Goal: Task Accomplishment & Management: Use online tool/utility

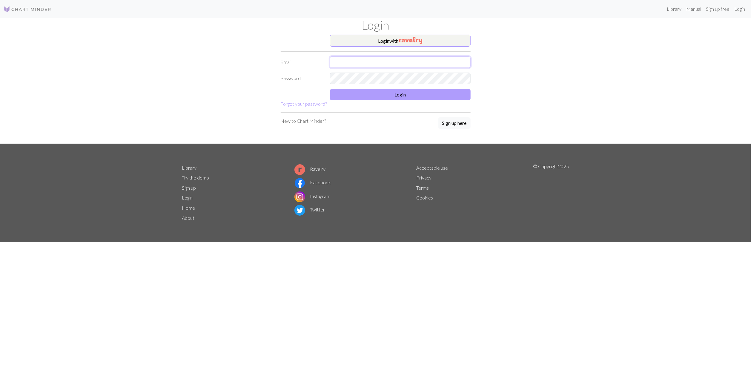
type input "[EMAIL_ADDRESS][DOMAIN_NAME]"
click at [413, 96] on button "Login" at bounding box center [400, 94] width 141 height 11
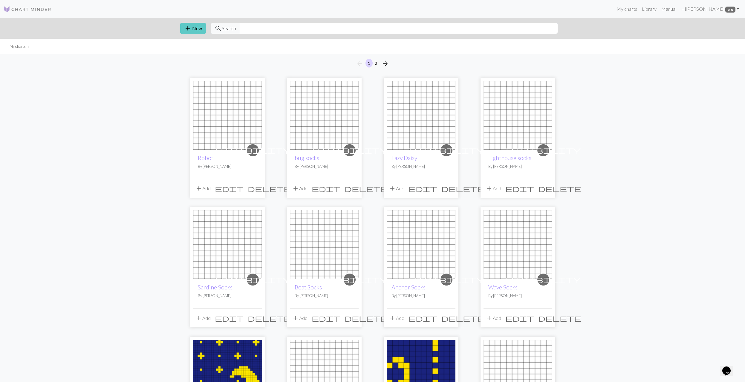
click at [190, 30] on span "add" at bounding box center [187, 28] width 7 height 8
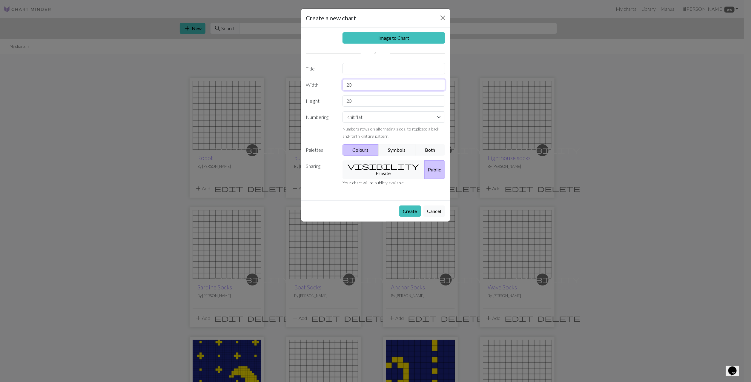
drag, startPoint x: 362, startPoint y: 86, endPoint x: 305, endPoint y: 79, distance: 57.8
click at [305, 79] on div "Image to Chart Title Width 20 Height 20 Numbering Knit flat Knit in the round L…" at bounding box center [375, 113] width 149 height 173
type input "12"
drag, startPoint x: 361, startPoint y: 101, endPoint x: 323, endPoint y: 98, distance: 37.1
click at [323, 98] on div "Height 20" at bounding box center [376, 100] width 146 height 11
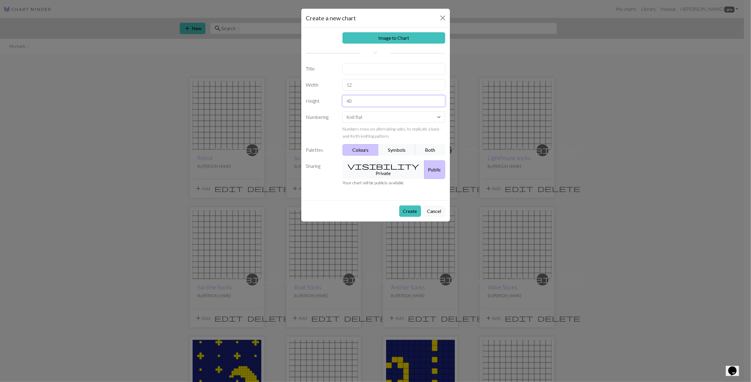
type input "40"
click at [357, 71] on input "text" at bounding box center [394, 68] width 103 height 11
type input "Pumpkin 1"
click at [376, 165] on button "visibility Private" at bounding box center [384, 169] width 82 height 19
click at [373, 116] on select "Knit flat Knit in the round Lace knitting Cross stitch" at bounding box center [394, 116] width 103 height 11
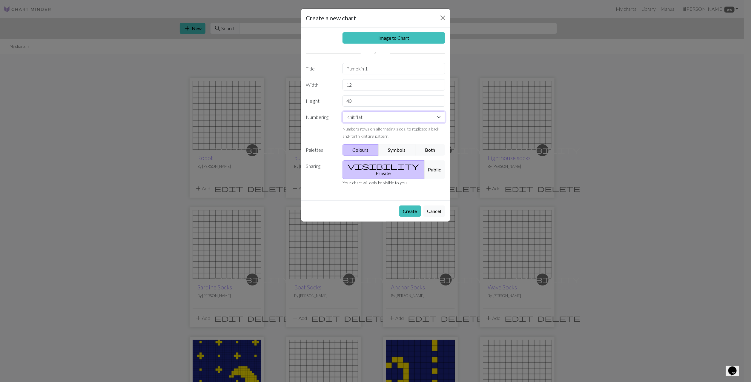
select select "round"
click at [416, 206] on button "Create" at bounding box center [410, 211] width 22 height 11
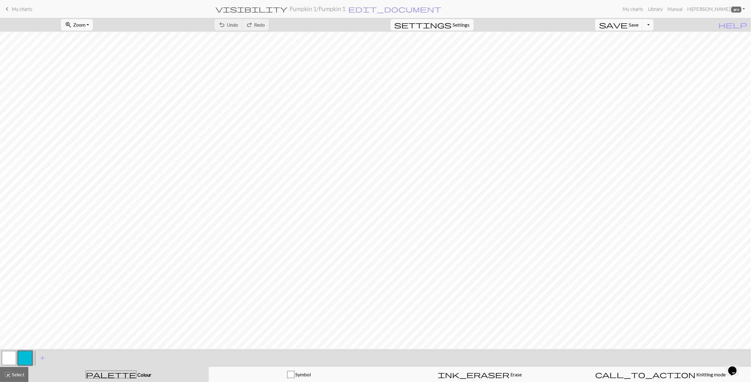
click at [11, 360] on button "button" at bounding box center [9, 358] width 14 height 14
click at [11, 360] on div "Edit colour Name MC Use advanced picker Reorder arrow_back Move left arrow_forw…" at bounding box center [375, 191] width 751 height 382
click at [11, 374] on span "Select" at bounding box center [17, 375] width 13 height 6
click at [13, 374] on span "Select" at bounding box center [17, 375] width 13 height 6
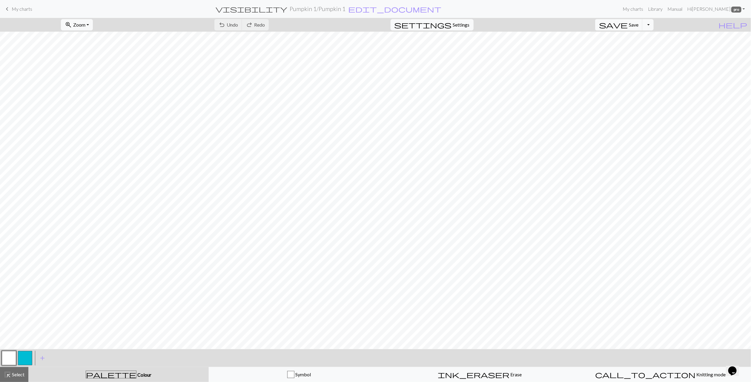
click at [22, 361] on button "button" at bounding box center [25, 358] width 14 height 14
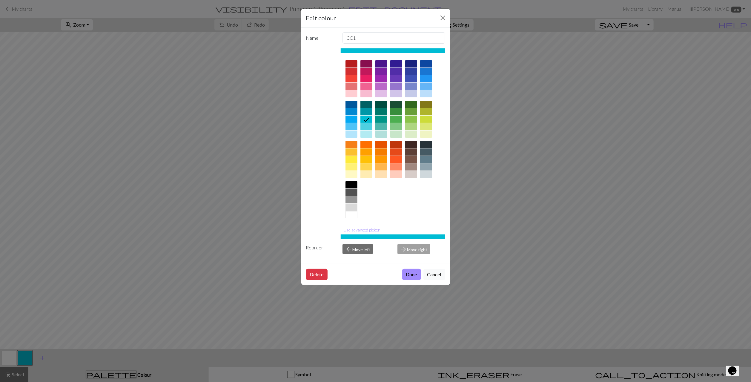
click at [380, 146] on div at bounding box center [381, 144] width 12 height 7
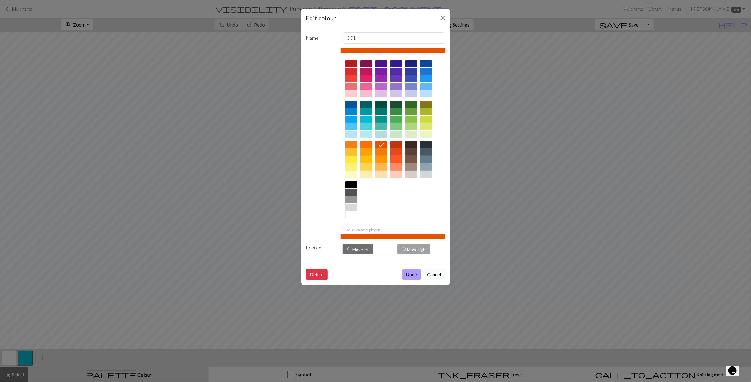
click at [414, 277] on button "Done" at bounding box center [411, 274] width 19 height 11
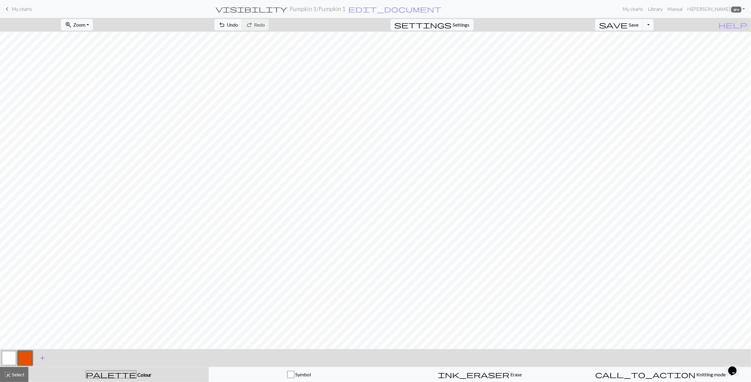
click at [44, 359] on span "add" at bounding box center [42, 358] width 7 height 8
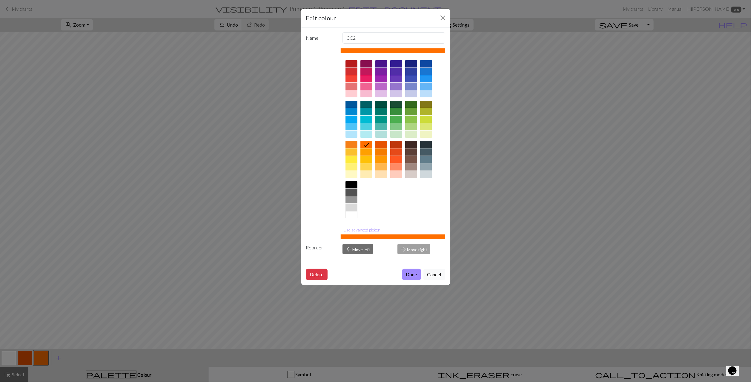
click at [399, 105] on div at bounding box center [396, 104] width 12 height 7
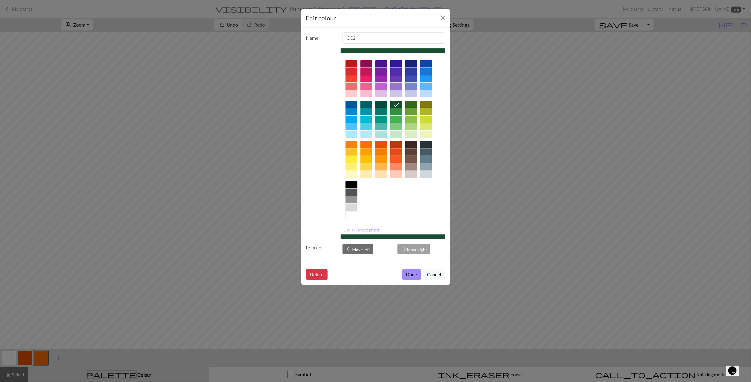
click at [411, 103] on div at bounding box center [411, 104] width 12 height 7
click at [410, 275] on button "Done" at bounding box center [411, 274] width 19 height 11
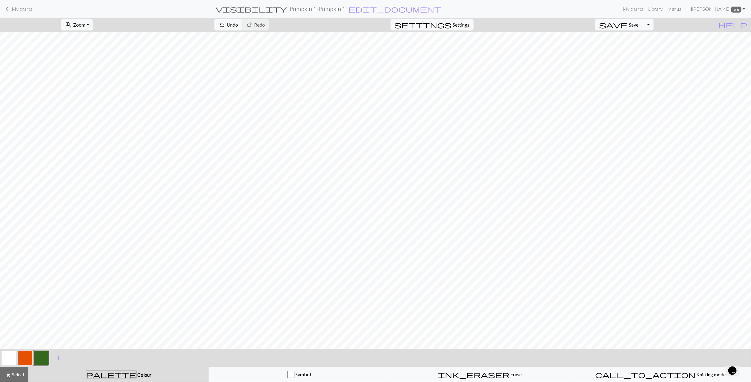
click at [8, 361] on button "button" at bounding box center [9, 358] width 14 height 14
click at [8, 360] on button "button" at bounding box center [9, 358] width 14 height 14
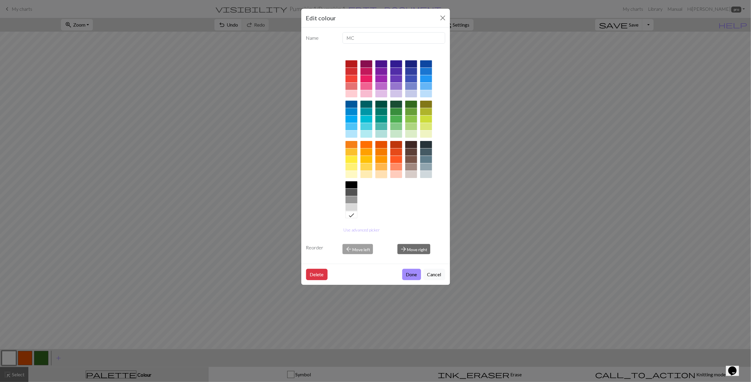
click at [380, 177] on div at bounding box center [381, 174] width 12 height 7
click at [357, 231] on button "Use advanced picker" at bounding box center [362, 229] width 42 height 9
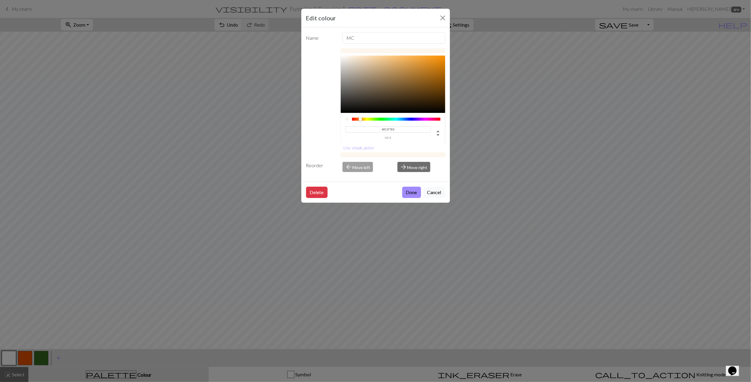
type input "#FCF7F1"
drag, startPoint x: 367, startPoint y: 60, endPoint x: 346, endPoint y: 57, distance: 21.1
click at [346, 57] on div at bounding box center [393, 84] width 105 height 57
click at [415, 193] on button "Done" at bounding box center [411, 192] width 19 height 11
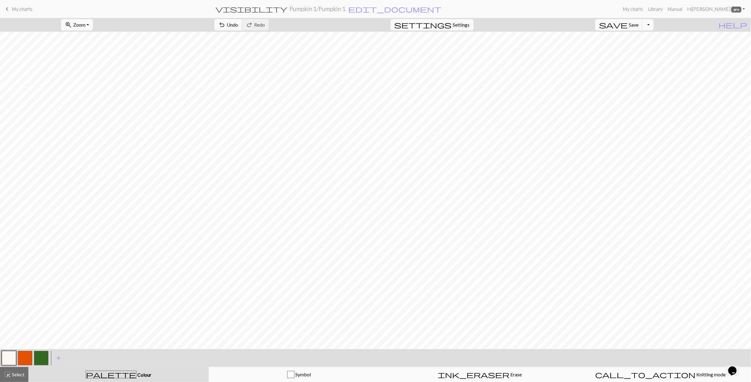
drag, startPoint x: 25, startPoint y: 360, endPoint x: 36, endPoint y: 354, distance: 12.6
click at [25, 359] on button "button" at bounding box center [25, 358] width 14 height 14
click at [42, 355] on button "button" at bounding box center [41, 358] width 14 height 14
click at [10, 357] on button "button" at bounding box center [9, 358] width 14 height 14
click at [41, 361] on button "button" at bounding box center [41, 358] width 14 height 14
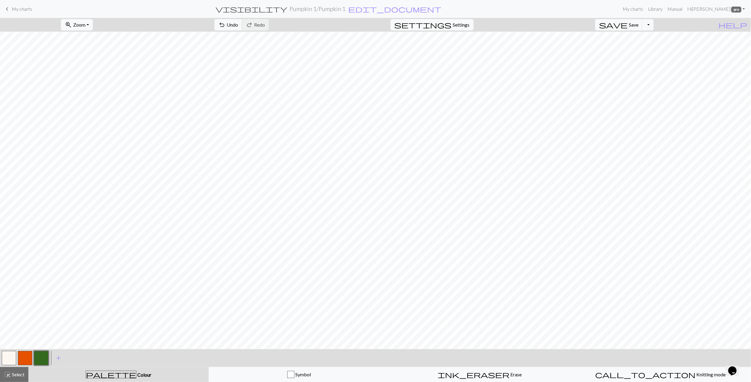
click at [22, 358] on button "button" at bounding box center [25, 358] width 14 height 14
click at [40, 359] on button "button" at bounding box center [41, 358] width 14 height 14
click at [8, 361] on button "button" at bounding box center [9, 358] width 14 height 14
click at [23, 357] on button "button" at bounding box center [25, 358] width 14 height 14
click at [42, 358] on button "button" at bounding box center [41, 358] width 14 height 14
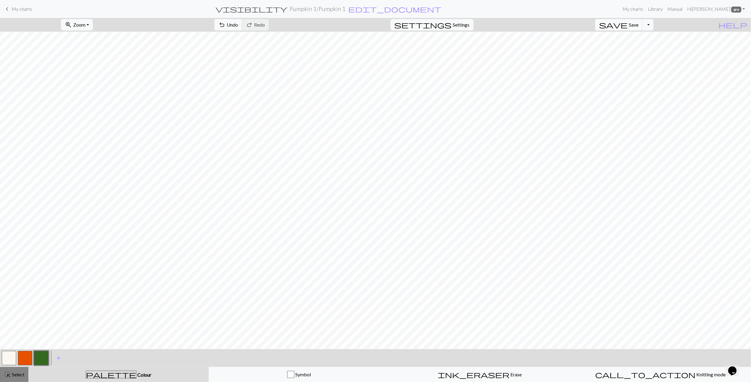
click at [16, 373] on span "Select" at bounding box center [17, 375] width 13 height 6
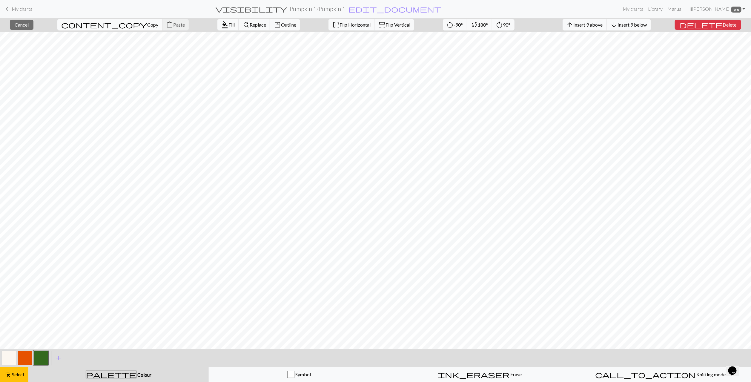
click at [85, 24] on span "content_copy" at bounding box center [104, 25] width 86 height 8
copy div
click at [173, 24] on span "Paste" at bounding box center [179, 25] width 12 height 6
click at [4, 357] on button "button" at bounding box center [9, 358] width 14 height 14
click at [221, 25] on span "format_color_fill" at bounding box center [224, 25] width 7 height 8
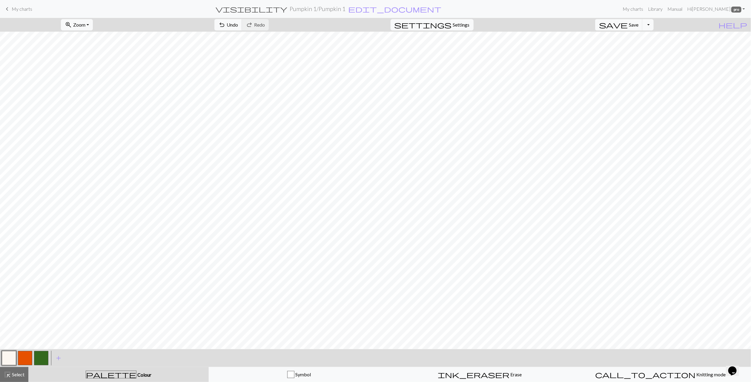
click at [24, 356] on button "button" at bounding box center [25, 358] width 14 height 14
click at [9, 377] on span "highlight_alt" at bounding box center [7, 374] width 7 height 8
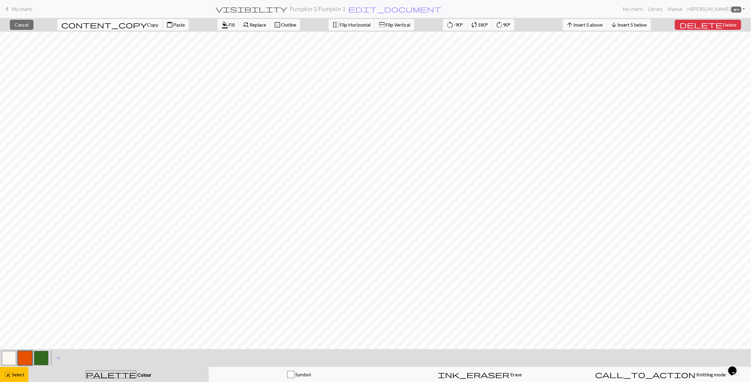
click at [147, 27] on span "Copy" at bounding box center [152, 25] width 11 height 6
click at [162, 28] on button "content_paste Paste" at bounding box center [175, 24] width 27 height 11
click at [173, 25] on span "Paste" at bounding box center [179, 25] width 12 height 6
click at [16, 374] on span "Select" at bounding box center [17, 375] width 13 height 6
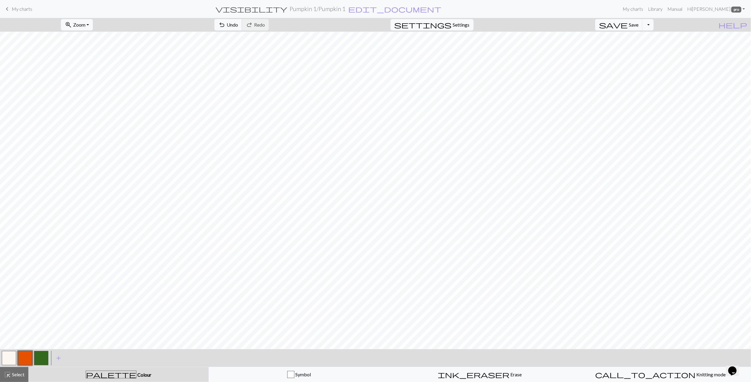
click at [11, 354] on button "button" at bounding box center [9, 358] width 14 height 14
click at [42, 355] on button "button" at bounding box center [41, 358] width 14 height 14
click at [12, 355] on button "button" at bounding box center [9, 358] width 14 height 14
click at [49, 357] on div "< > add Add a colour" at bounding box center [375, 358] width 751 height 18
click at [44, 358] on button "button" at bounding box center [41, 358] width 14 height 14
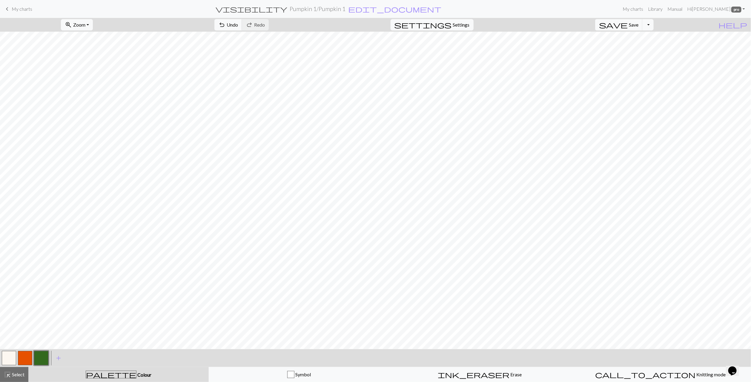
click at [9, 359] on button "button" at bounding box center [9, 358] width 14 height 14
click at [26, 358] on button "button" at bounding box center [25, 358] width 14 height 14
click at [43, 357] on button "button" at bounding box center [41, 358] width 14 height 14
click at [12, 357] on button "button" at bounding box center [9, 358] width 14 height 14
click at [37, 359] on button "button" at bounding box center [41, 358] width 14 height 14
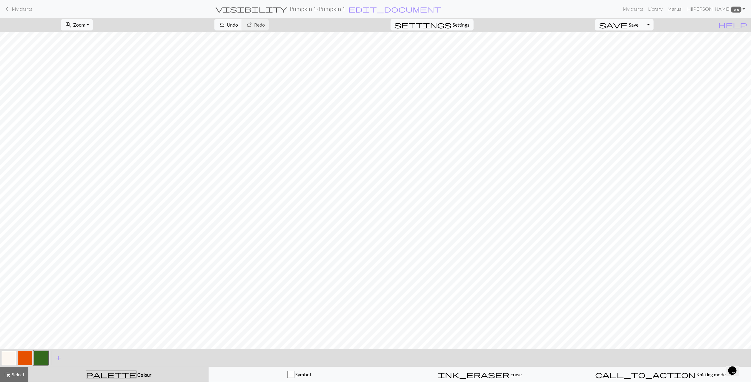
click at [12, 358] on button "button" at bounding box center [9, 358] width 14 height 14
click at [8, 355] on button "button" at bounding box center [9, 358] width 14 height 14
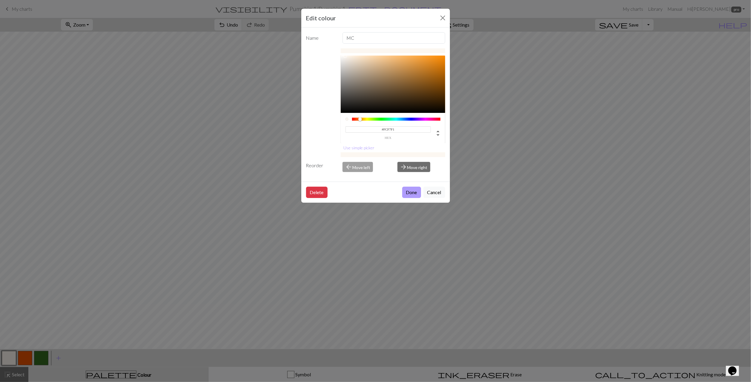
click at [410, 195] on button "Done" at bounding box center [411, 192] width 19 height 11
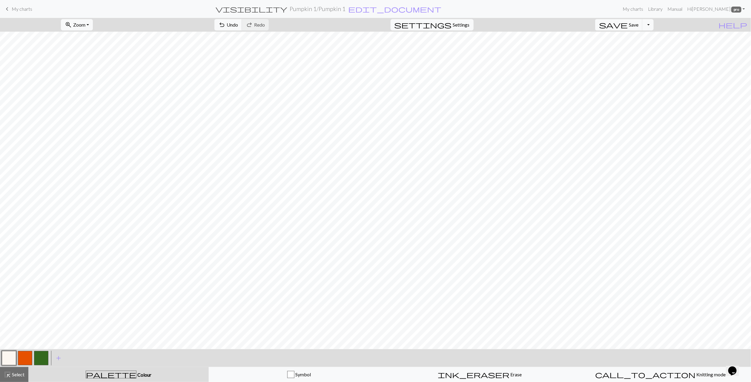
click at [37, 360] on button "button" at bounding box center [41, 358] width 14 height 14
click at [29, 360] on button "button" at bounding box center [25, 358] width 14 height 14
click at [13, 358] on button "button" at bounding box center [9, 358] width 14 height 14
click at [26, 358] on button "button" at bounding box center [25, 358] width 14 height 14
click at [7, 360] on button "button" at bounding box center [9, 358] width 14 height 14
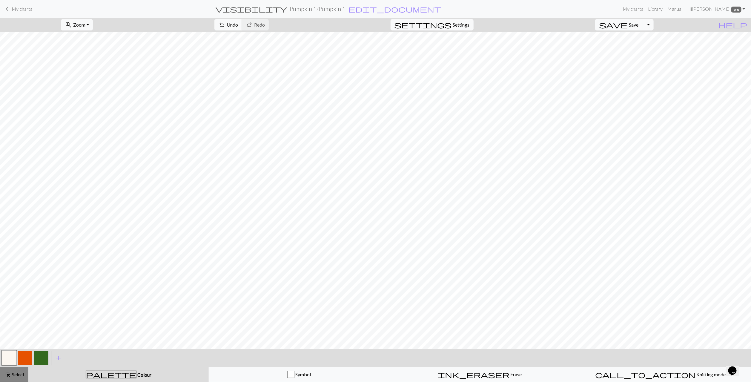
click at [21, 373] on span "Select" at bounding box center [17, 375] width 13 height 6
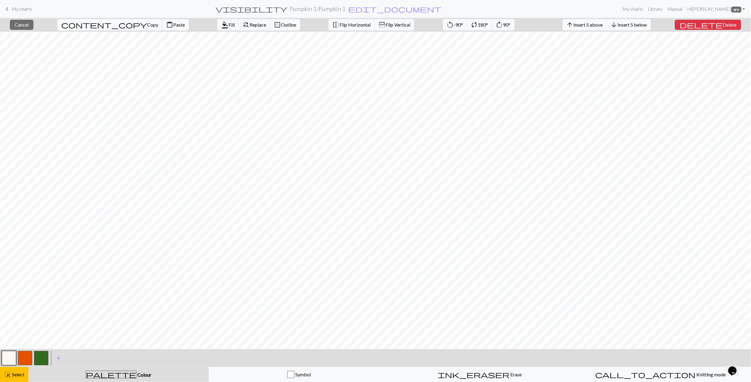
click at [147, 27] on span "Copy" at bounding box center [152, 25] width 11 height 6
click at [173, 25] on span "Paste" at bounding box center [179, 25] width 12 height 6
click at [16, 376] on span "Select" at bounding box center [17, 375] width 13 height 6
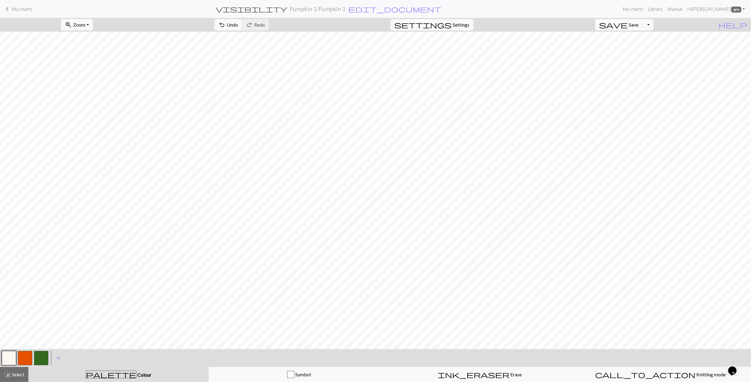
click at [2, 358] on button "button" at bounding box center [9, 358] width 14 height 14
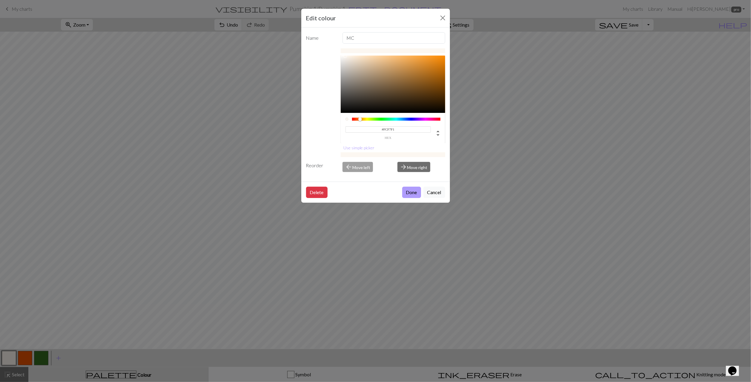
click at [413, 194] on button "Done" at bounding box center [411, 192] width 19 height 11
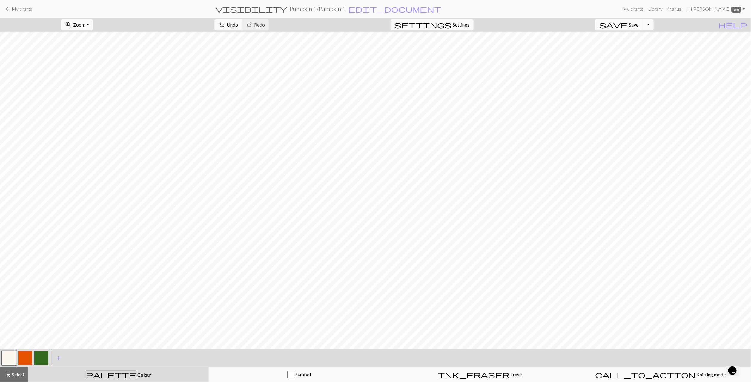
click at [19, 357] on button "button" at bounding box center [25, 358] width 14 height 14
click at [7, 372] on span "highlight_alt" at bounding box center [7, 374] width 7 height 8
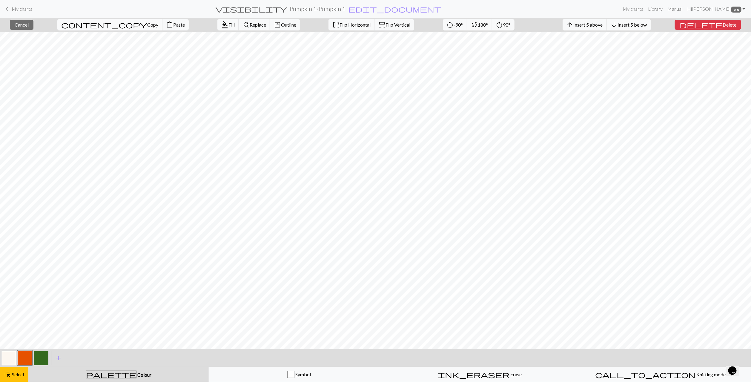
click at [147, 25] on span "Copy" at bounding box center [152, 25] width 11 height 6
click at [173, 27] on span "Paste" at bounding box center [179, 25] width 12 height 6
click at [12, 356] on button "button" at bounding box center [9, 358] width 14 height 14
click at [221, 24] on span "format_color_fill" at bounding box center [224, 25] width 7 height 8
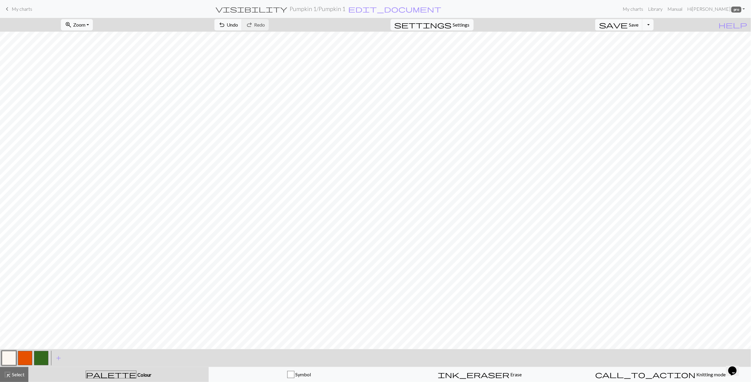
click at [38, 354] on button "button" at bounding box center [41, 358] width 14 height 14
click at [13, 360] on button "button" at bounding box center [9, 358] width 14 height 14
click at [41, 361] on button "button" at bounding box center [41, 358] width 14 height 14
click at [8, 362] on button "button" at bounding box center [9, 358] width 14 height 14
click at [47, 354] on button "button" at bounding box center [41, 358] width 14 height 14
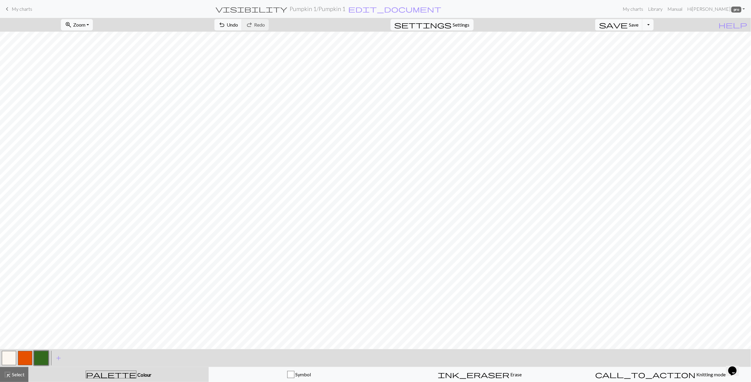
click at [32, 358] on button "button" at bounding box center [25, 358] width 14 height 14
click at [7, 354] on button "button" at bounding box center [9, 358] width 14 height 14
drag, startPoint x: 29, startPoint y: 362, endPoint x: 131, endPoint y: 348, distance: 103.1
click at [29, 362] on button "button" at bounding box center [25, 358] width 14 height 14
click at [6, 361] on button "button" at bounding box center [9, 358] width 14 height 14
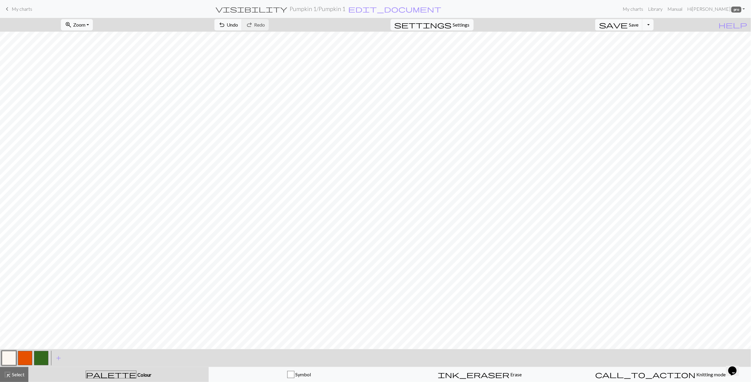
click at [26, 360] on button "button" at bounding box center [25, 358] width 14 height 14
drag, startPoint x: 7, startPoint y: 358, endPoint x: 38, endPoint y: 345, distance: 33.8
click at [7, 358] on button "button" at bounding box center [9, 358] width 14 height 14
drag, startPoint x: 23, startPoint y: 357, endPoint x: 76, endPoint y: 348, distance: 53.6
click at [23, 357] on button "button" at bounding box center [25, 358] width 14 height 14
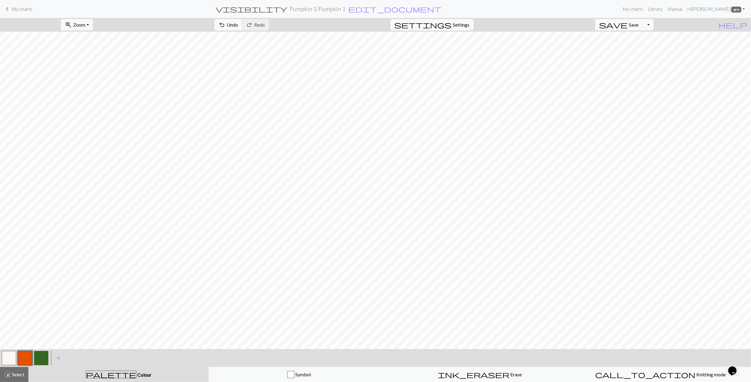
click at [15, 357] on button "button" at bounding box center [9, 358] width 14 height 14
click at [22, 355] on button "button" at bounding box center [25, 358] width 14 height 14
click at [12, 358] on button "button" at bounding box center [9, 358] width 14 height 14
click at [20, 360] on button "button" at bounding box center [25, 358] width 14 height 14
drag, startPoint x: 4, startPoint y: 358, endPoint x: 62, endPoint y: 349, distance: 58.7
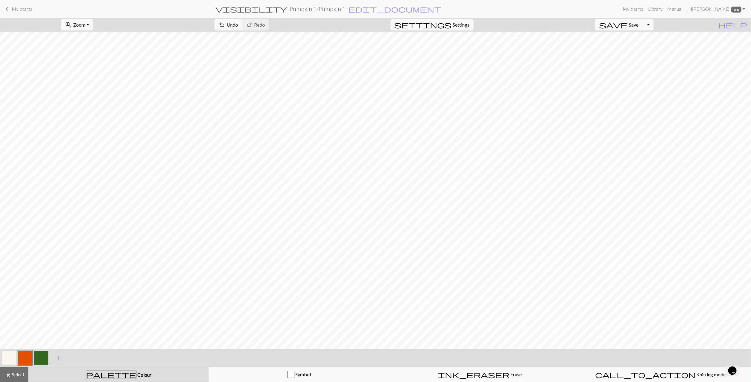
click at [4, 358] on button "button" at bounding box center [9, 358] width 14 height 14
click at [21, 360] on button "button" at bounding box center [25, 358] width 14 height 14
click at [12, 358] on button "button" at bounding box center [9, 358] width 14 height 14
click at [28, 360] on button "button" at bounding box center [25, 358] width 14 height 14
click at [43, 360] on button "button" at bounding box center [41, 358] width 14 height 14
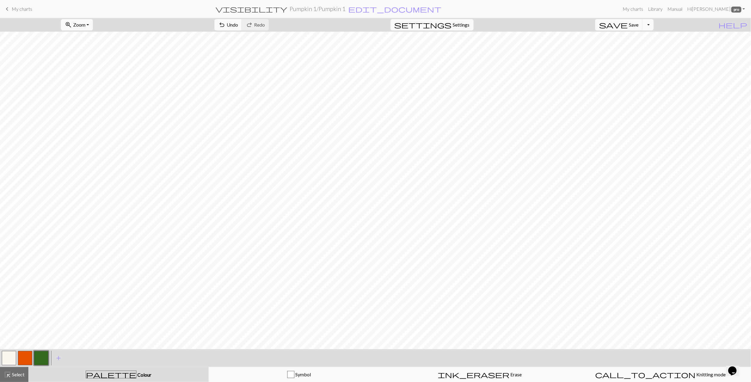
click at [11, 360] on button "button" at bounding box center [9, 358] width 14 height 14
click at [27, 354] on button "button" at bounding box center [25, 358] width 14 height 14
click at [40, 357] on button "button" at bounding box center [41, 358] width 14 height 14
click at [14, 359] on button "button" at bounding box center [9, 358] width 14 height 14
click at [39, 362] on button "button" at bounding box center [41, 358] width 14 height 14
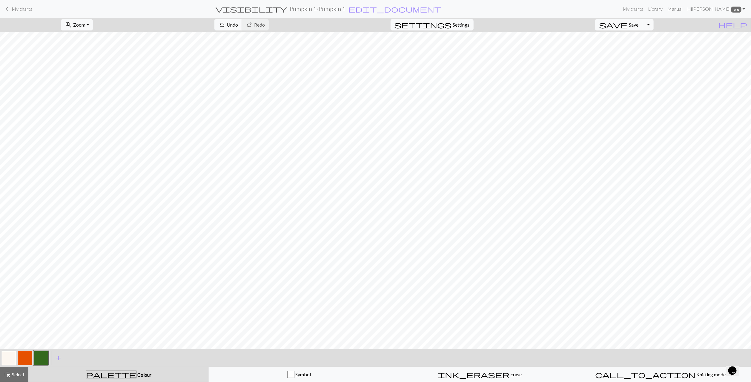
click at [4, 361] on button "button" at bounding box center [9, 358] width 14 height 14
click at [12, 377] on span "Select" at bounding box center [17, 375] width 13 height 6
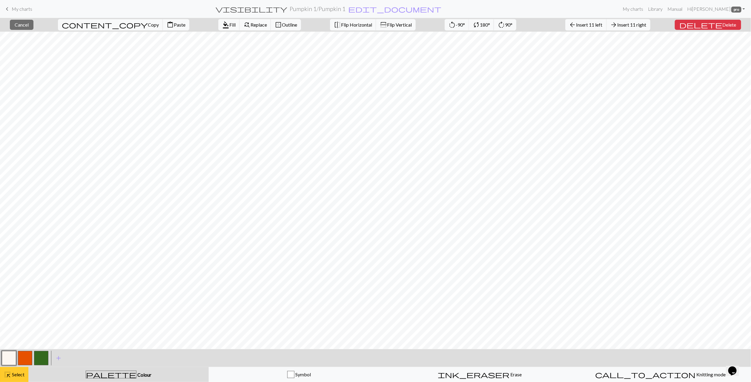
click at [16, 376] on span "Select" at bounding box center [17, 375] width 13 height 6
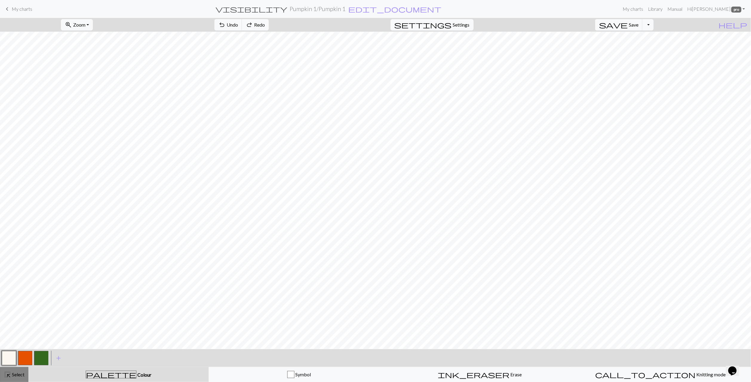
click at [15, 372] on span "Select" at bounding box center [17, 375] width 13 height 6
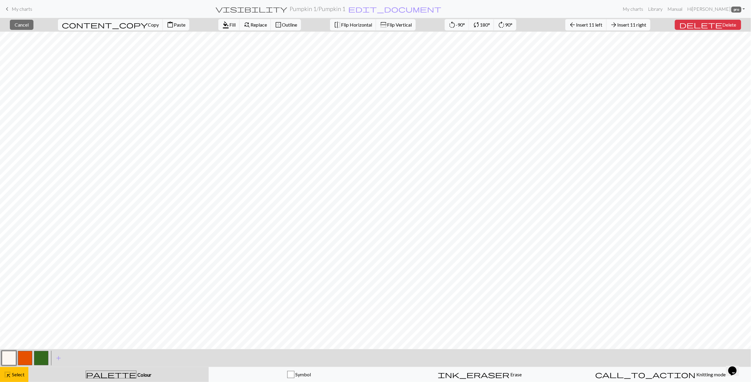
click at [639, 27] on span "Insert 11 right" at bounding box center [632, 25] width 29 height 6
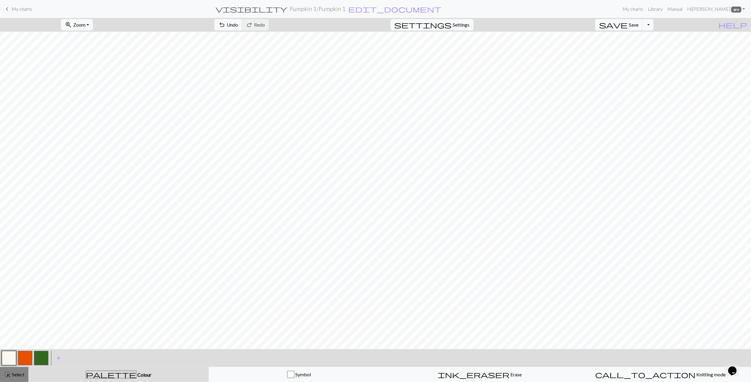
click at [11, 372] on span "Select" at bounding box center [17, 375] width 13 height 6
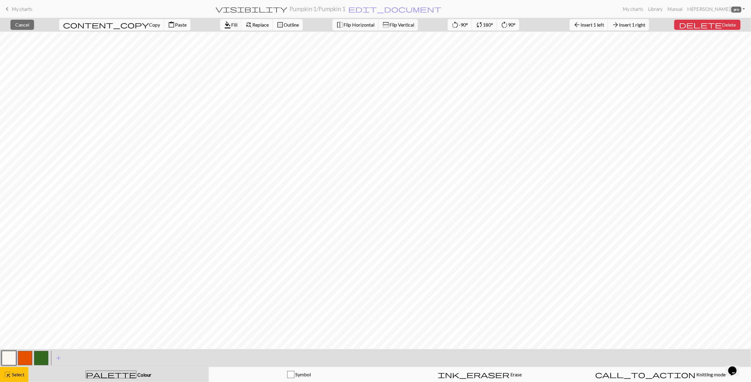
click at [645, 25] on span "Insert 1 right" at bounding box center [632, 25] width 26 height 6
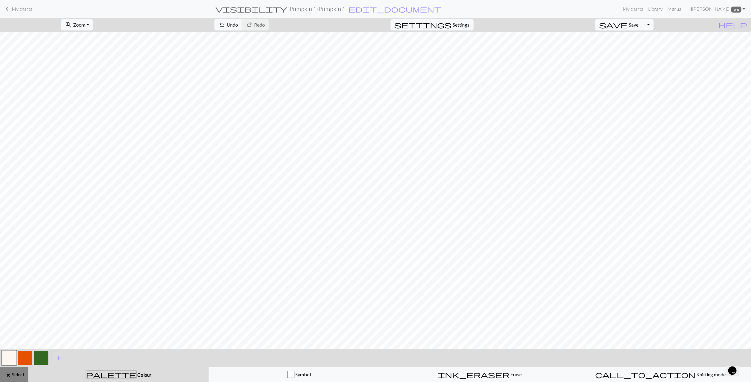
click at [14, 377] on div "highlight_alt Select Select" at bounding box center [14, 374] width 21 height 7
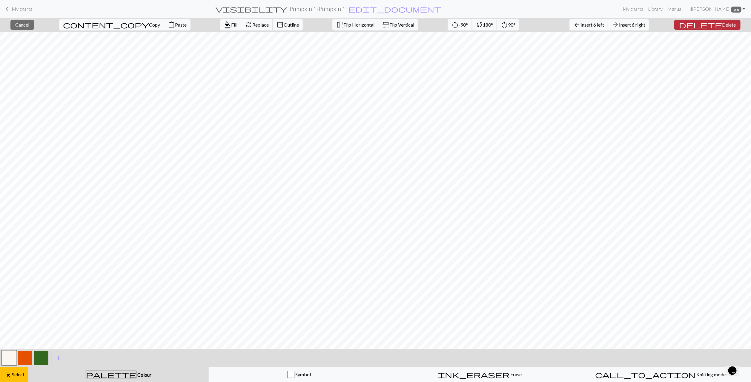
click at [722, 24] on span "Delete" at bounding box center [729, 25] width 14 height 6
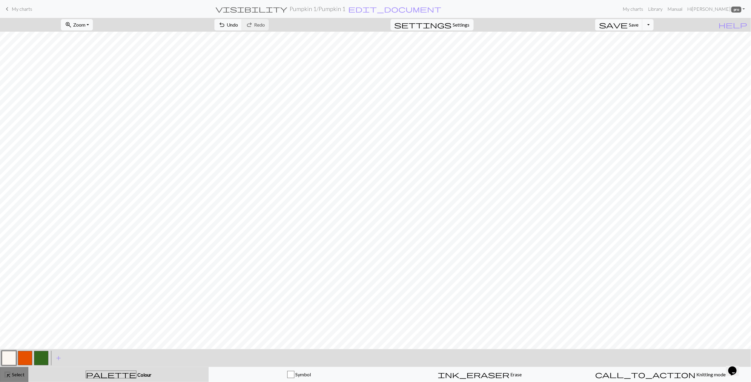
click at [10, 375] on span "highlight_alt" at bounding box center [7, 374] width 7 height 8
click at [214, 23] on span "Copy" at bounding box center [219, 25] width 11 height 6
click at [240, 26] on span "Paste" at bounding box center [246, 25] width 12 height 6
click at [340, 24] on span "Fill" at bounding box center [343, 25] width 6 height 6
click at [46, 353] on button "button" at bounding box center [41, 358] width 14 height 14
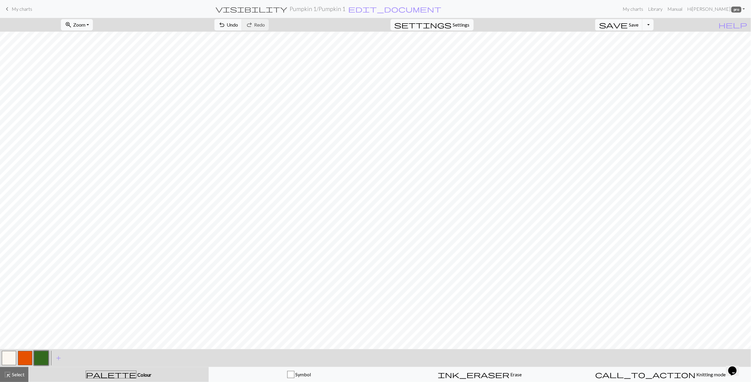
click at [10, 358] on button "button" at bounding box center [9, 358] width 14 height 14
click at [40, 361] on button "button" at bounding box center [41, 358] width 14 height 14
click at [6, 375] on span "highlight_alt" at bounding box center [7, 374] width 7 height 8
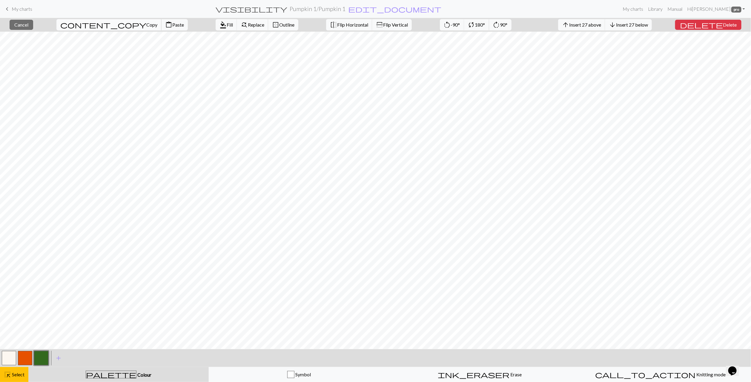
click at [146, 25] on span "Copy" at bounding box center [151, 25] width 11 height 6
click at [172, 27] on span "Paste" at bounding box center [178, 25] width 12 height 6
click at [18, 377] on span "Select" at bounding box center [17, 375] width 13 height 6
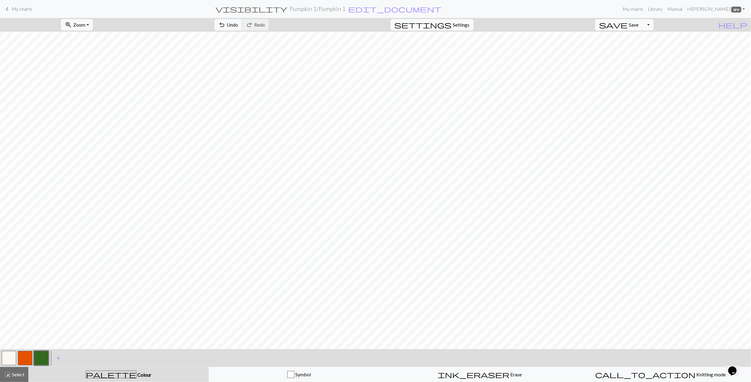
drag, startPoint x: 9, startPoint y: 361, endPoint x: 47, endPoint y: 345, distance: 41.3
click at [9, 361] on button "button" at bounding box center [9, 358] width 14 height 14
click at [45, 357] on button "button" at bounding box center [41, 358] width 14 height 14
click at [10, 378] on span "highlight_alt" at bounding box center [7, 374] width 7 height 8
click at [14, 355] on button "button" at bounding box center [9, 358] width 14 height 14
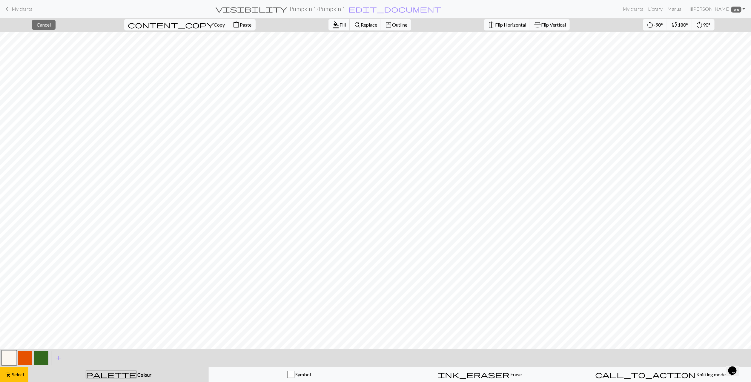
click at [340, 24] on span "Fill" at bounding box center [343, 25] width 6 height 6
click at [20, 373] on span "Select" at bounding box center [17, 375] width 13 height 6
click at [155, 26] on span "content_copy" at bounding box center [171, 25] width 86 height 8
click at [214, 25] on span "Copy" at bounding box center [219, 25] width 11 height 6
click at [229, 29] on button "content_paste Paste" at bounding box center [242, 24] width 27 height 11
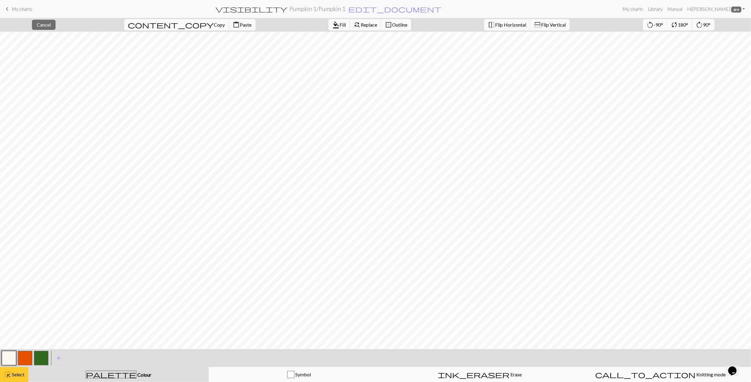
click at [13, 374] on span "Select" at bounding box center [17, 375] width 13 height 6
click at [30, 358] on button "button" at bounding box center [25, 358] width 14 height 14
click at [7, 358] on button "button" at bounding box center [9, 358] width 14 height 14
click at [15, 375] on span "Select" at bounding box center [17, 375] width 13 height 6
click at [340, 22] on span "Fill" at bounding box center [343, 25] width 6 height 6
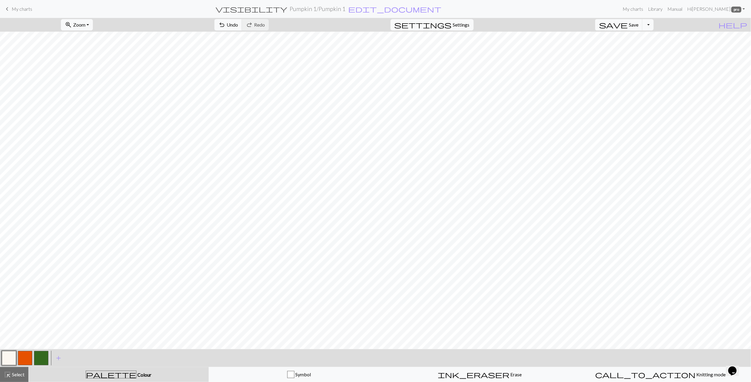
click at [27, 360] on button "button" at bounding box center [25, 358] width 14 height 14
click at [15, 360] on button "button" at bounding box center [9, 358] width 14 height 14
click at [24, 360] on button "button" at bounding box center [25, 358] width 14 height 14
click at [9, 357] on button "button" at bounding box center [9, 358] width 14 height 14
click at [25, 358] on button "button" at bounding box center [25, 358] width 14 height 14
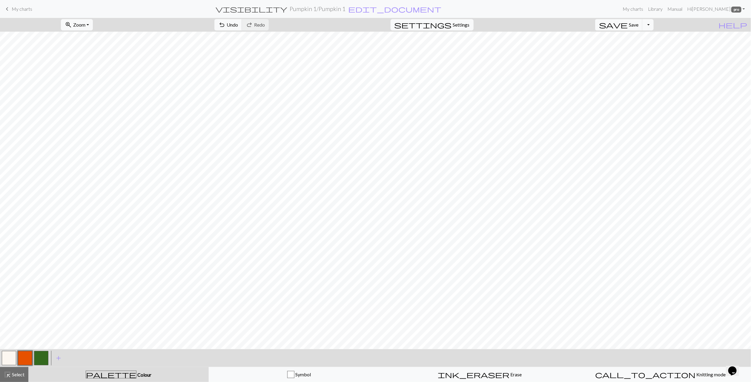
click at [4, 358] on button "button" at bounding box center [9, 358] width 14 height 14
click at [9, 371] on span "highlight_alt" at bounding box center [7, 374] width 7 height 8
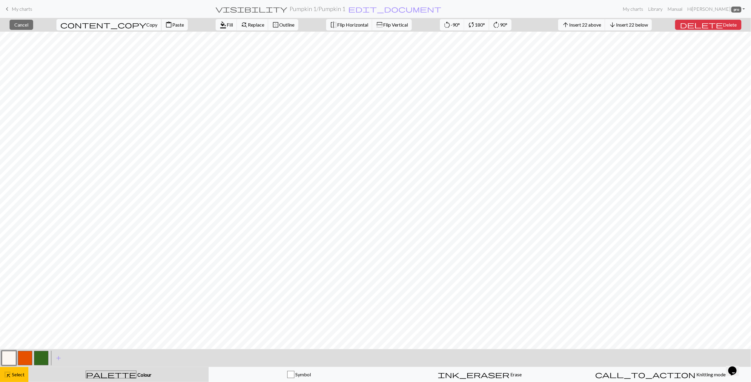
click at [146, 23] on span "Copy" at bounding box center [151, 25] width 11 height 6
click at [161, 28] on button "content_paste Paste" at bounding box center [174, 24] width 27 height 11
click at [229, 23] on span "Fill" at bounding box center [232, 25] width 6 height 6
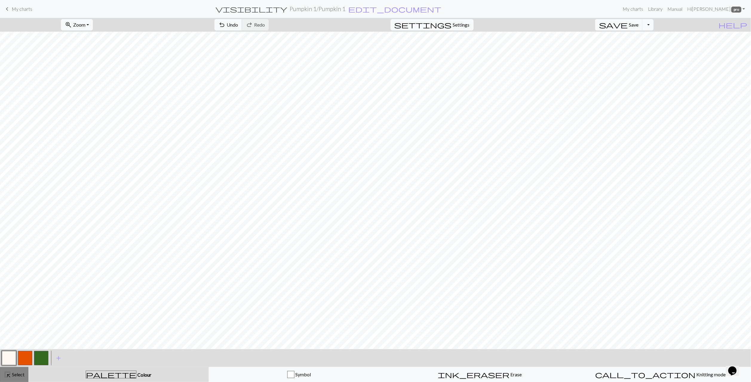
click at [19, 376] on span "Select" at bounding box center [17, 375] width 13 height 6
click at [17, 376] on span "Select" at bounding box center [17, 375] width 13 height 6
click at [29, 358] on button "button" at bounding box center [25, 358] width 14 height 14
click at [40, 358] on button "button" at bounding box center [41, 358] width 14 height 14
click at [14, 378] on div "highlight_alt Select Select" at bounding box center [14, 374] width 21 height 7
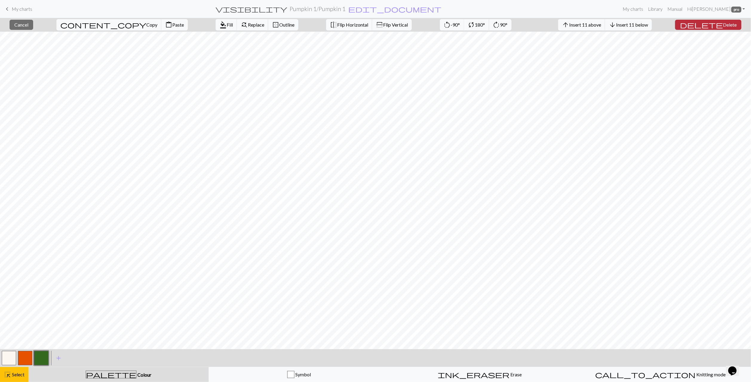
click at [724, 27] on span "Delete" at bounding box center [730, 25] width 14 height 6
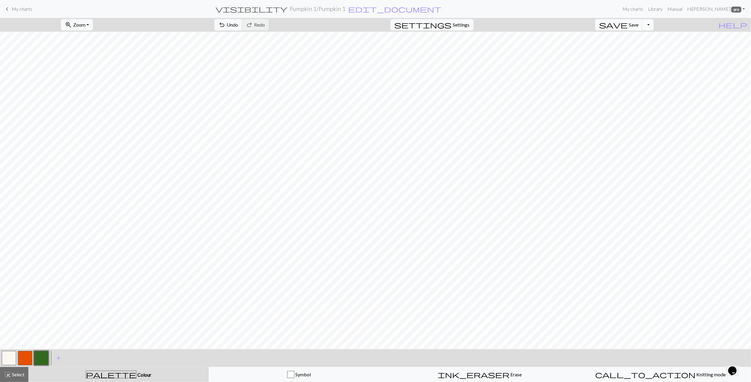
click at [654, 26] on button "Toggle Dropdown" at bounding box center [648, 24] width 11 height 11
click at [14, 375] on span "Select" at bounding box center [17, 375] width 13 height 6
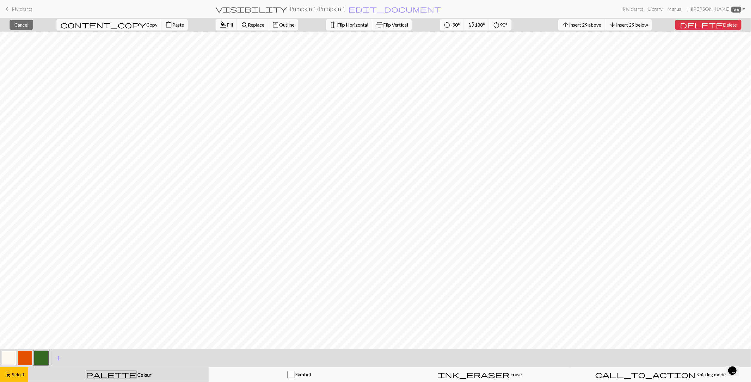
click at [372, 30] on button "flip Flip Vertical" at bounding box center [392, 24] width 40 height 11
click at [9, 376] on span "highlight_alt" at bounding box center [7, 374] width 7 height 8
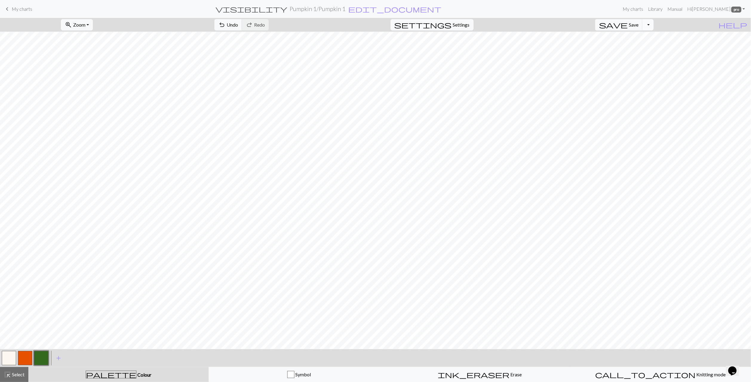
click at [654, 25] on button "Toggle Dropdown" at bounding box center [648, 24] width 11 height 11
click at [643, 48] on button "save_alt Download" at bounding box center [604, 48] width 99 height 10
click at [367, 19] on button "Download" at bounding box center [361, 19] width 29 height 11
